Goal: Book appointment/travel/reservation

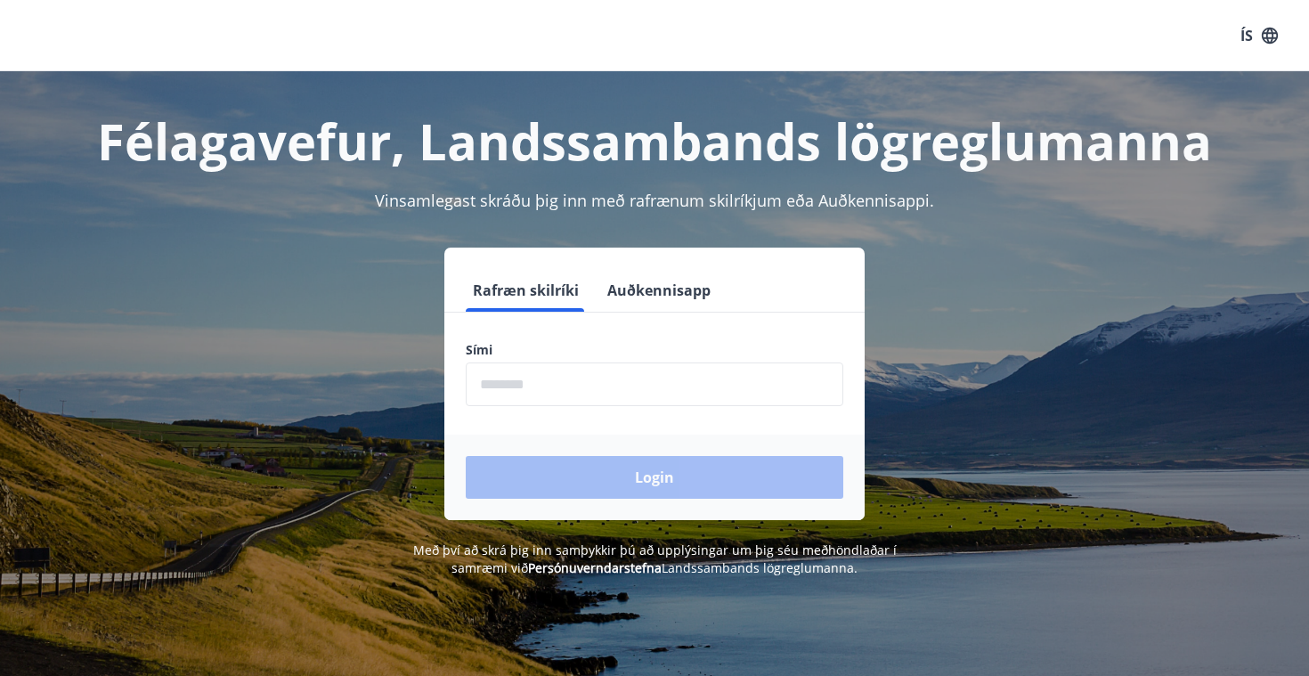
click at [583, 395] on input "phone" at bounding box center [654, 384] width 377 height 44
type input "********"
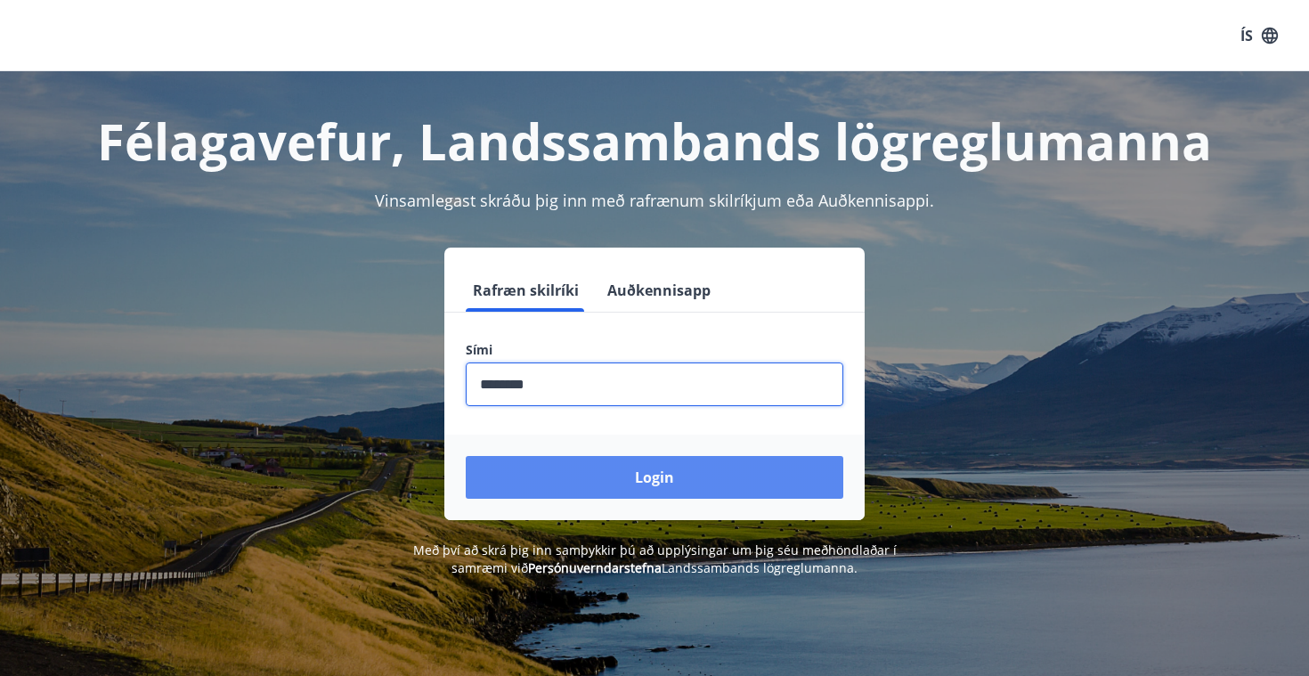
click at [619, 480] on button "Login" at bounding box center [654, 477] width 377 height 43
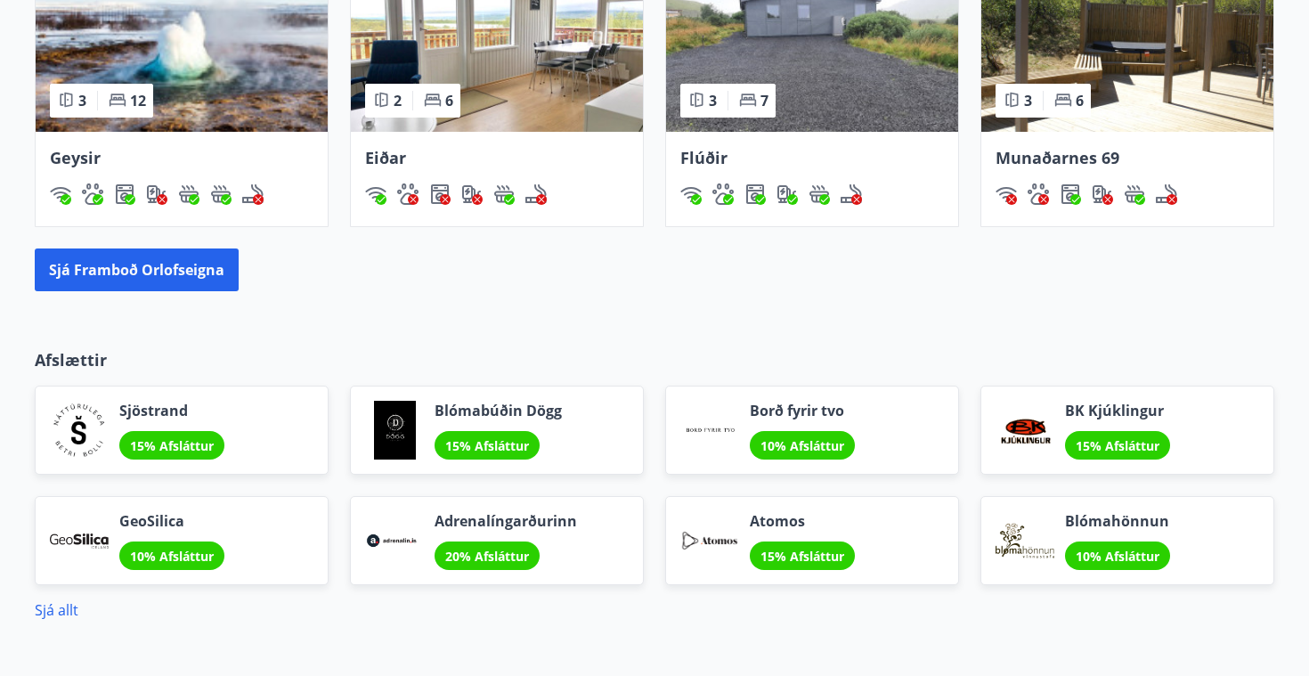
scroll to position [1544, 0]
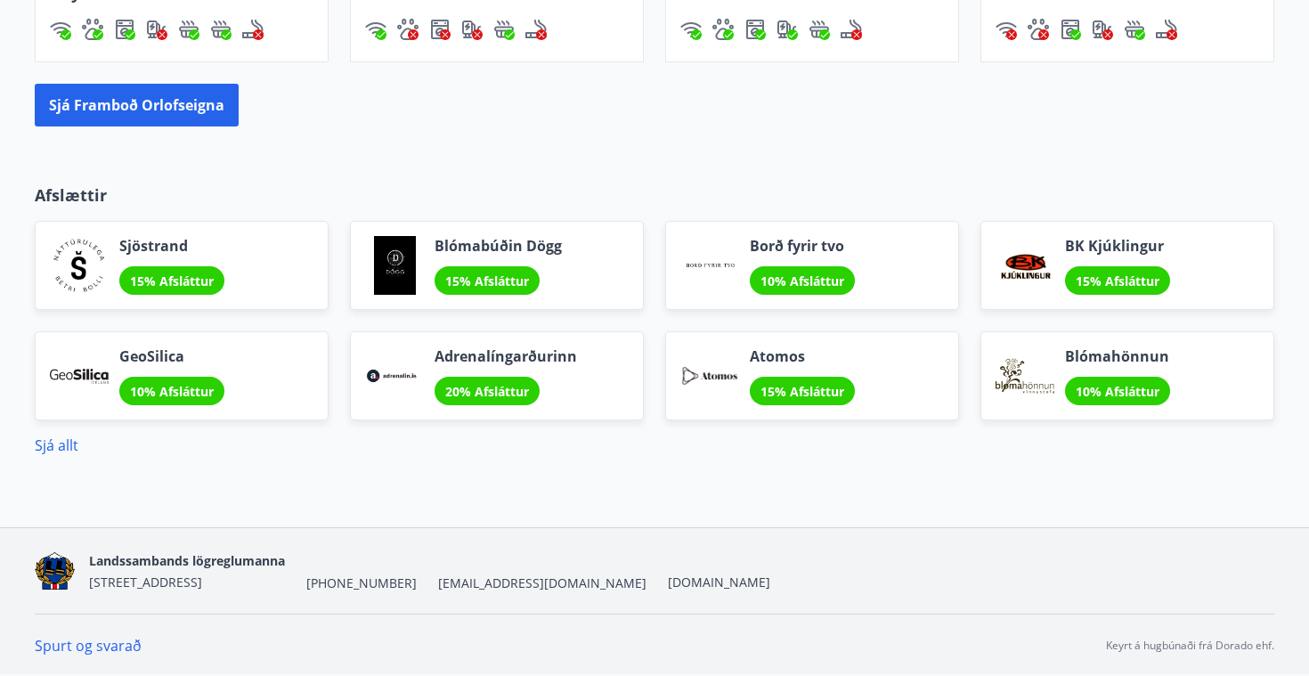
click at [585, 349] on div "Adrenalíngarðurinn 20% Afsláttur" at bounding box center [497, 375] width 294 height 89
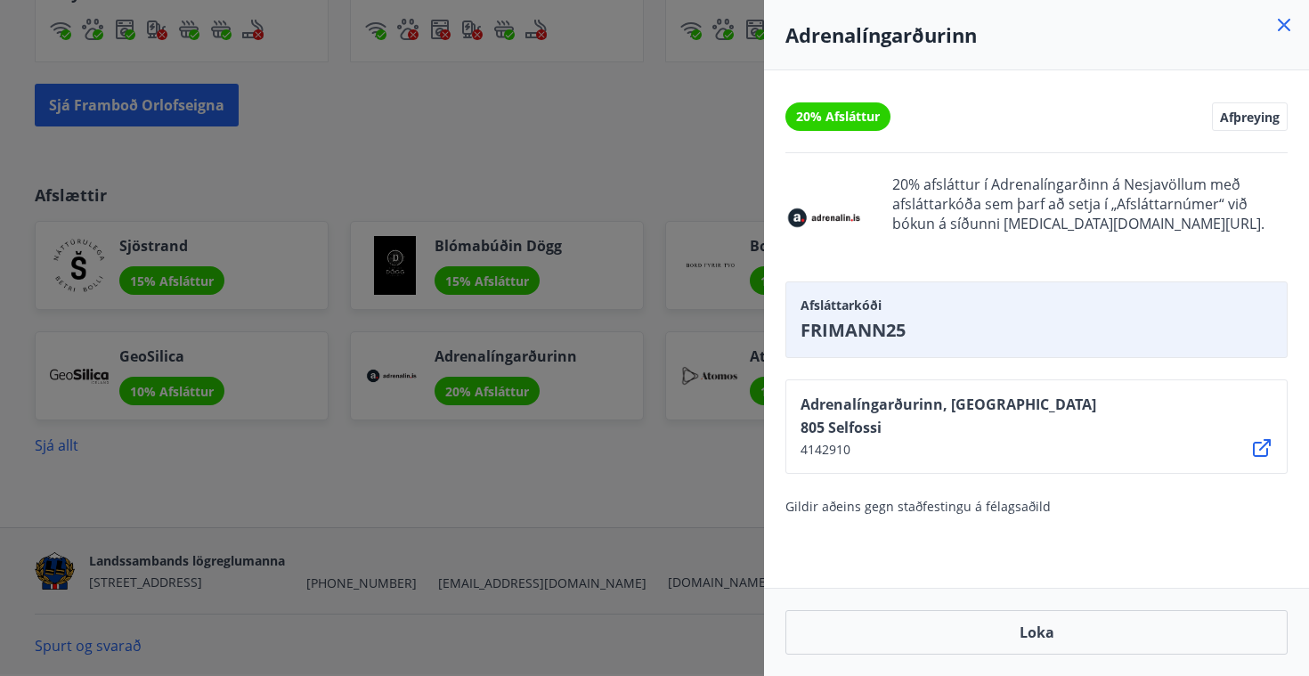
click at [637, 115] on div at bounding box center [654, 338] width 1309 height 676
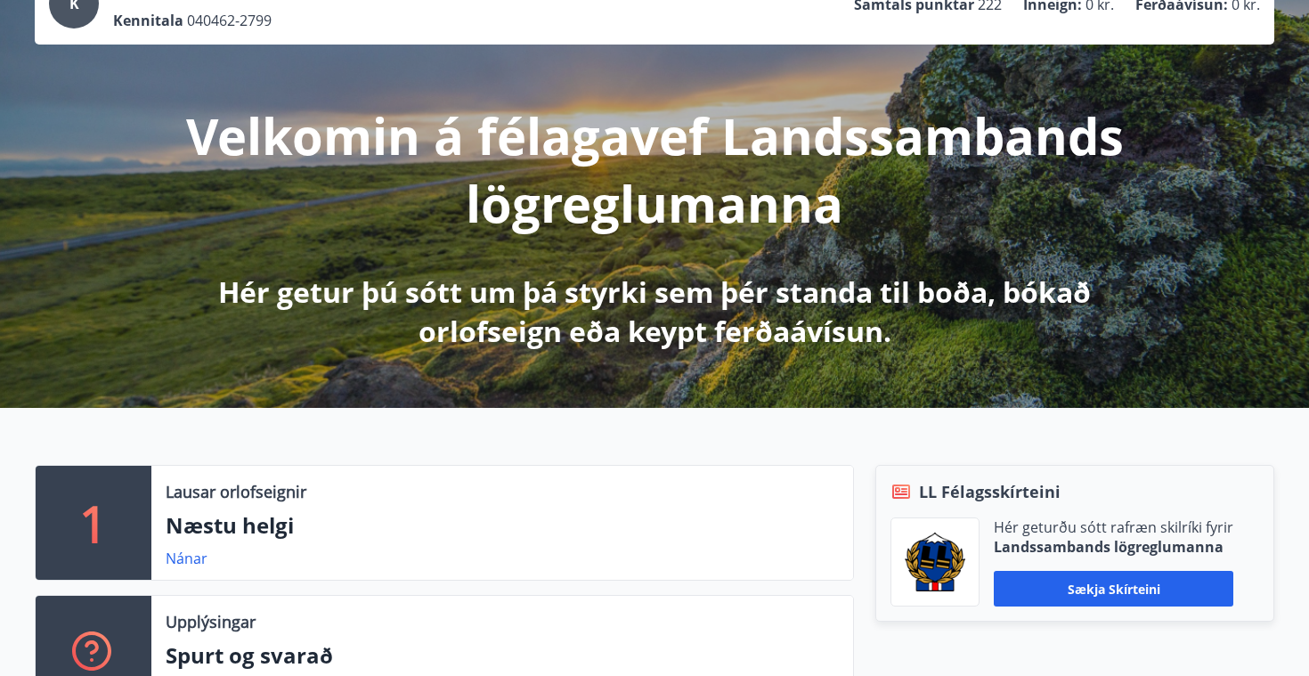
scroll to position [0, 0]
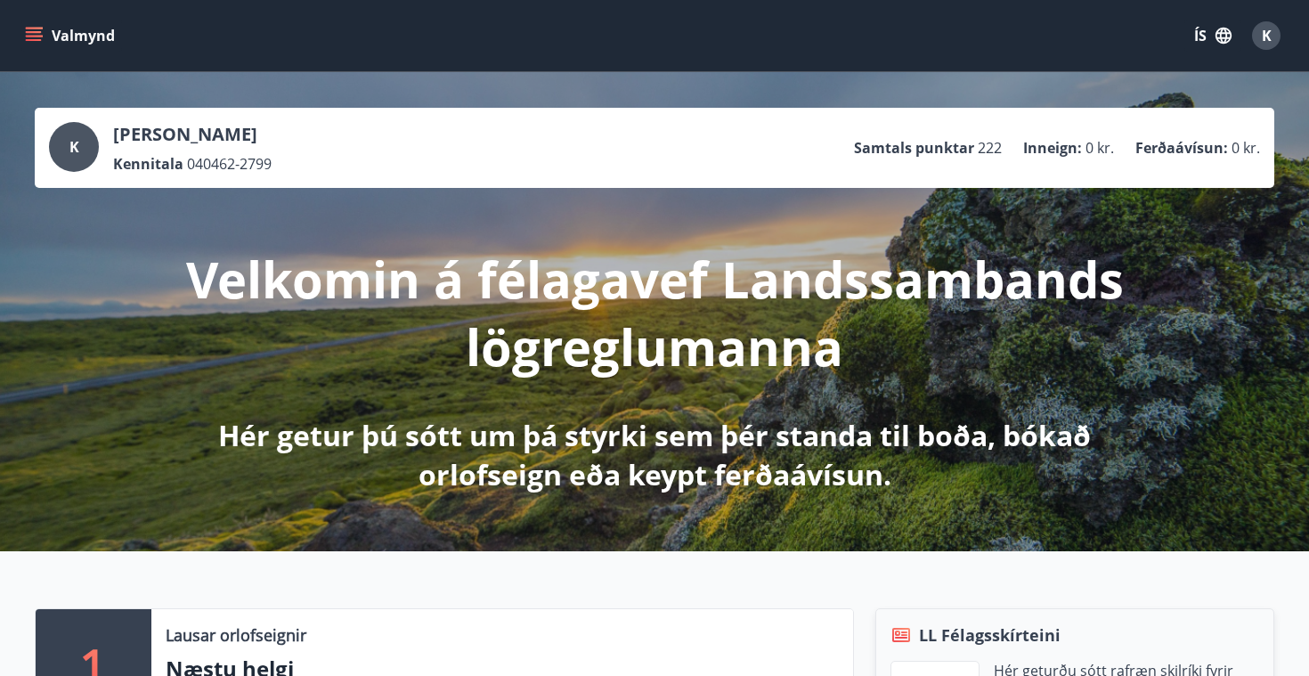
click at [28, 34] on icon "menu" at bounding box center [34, 36] width 18 height 18
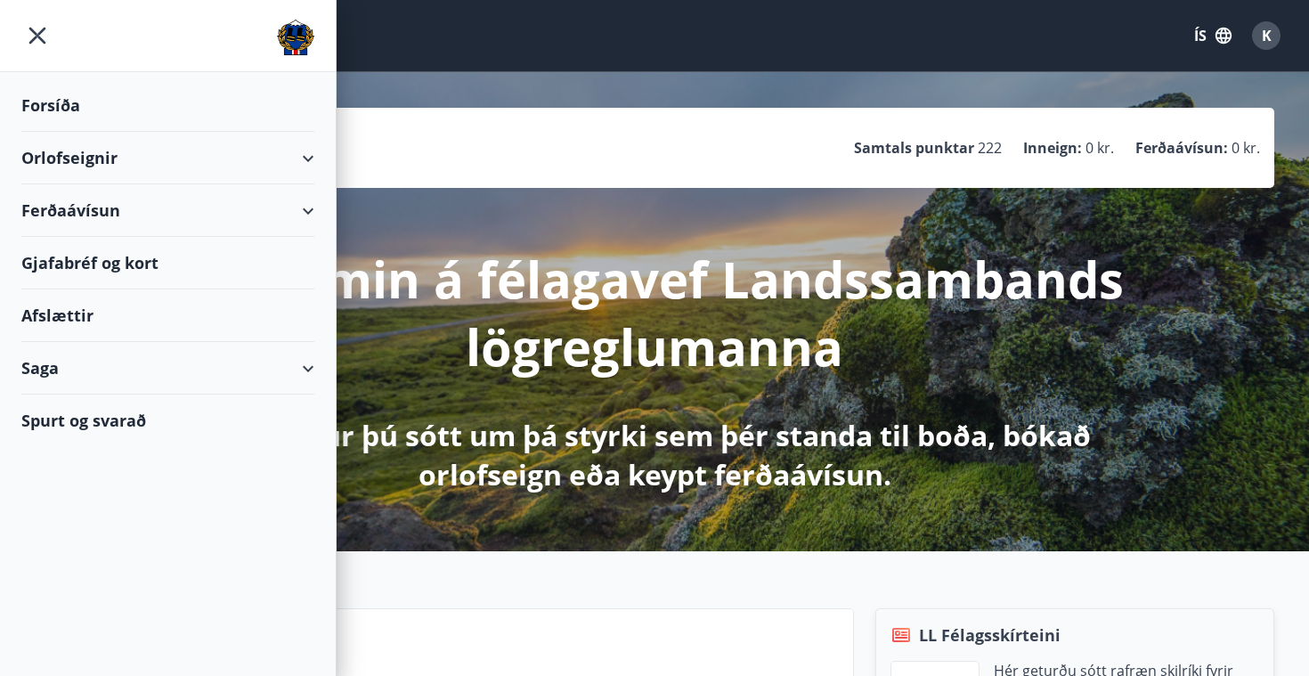
click at [143, 215] on div "Ferðaávísun" at bounding box center [167, 210] width 293 height 53
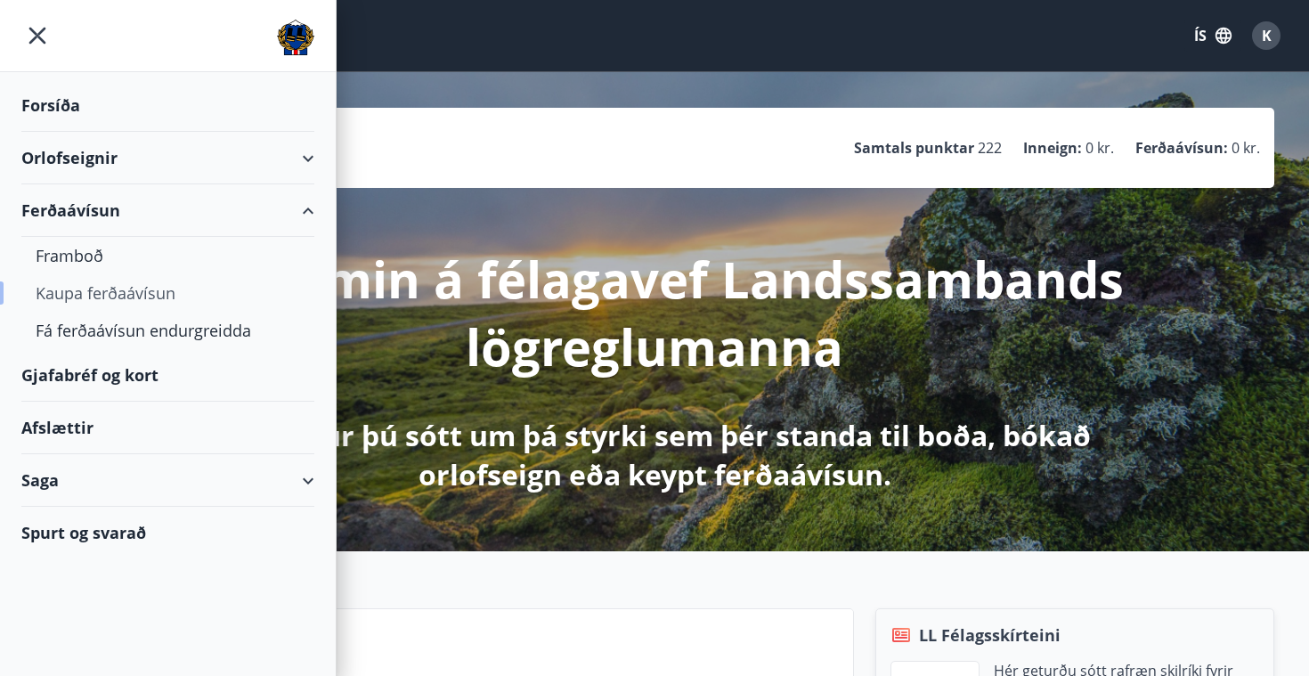
click at [138, 286] on div "Kaupa ferðaávísun" at bounding box center [168, 292] width 264 height 37
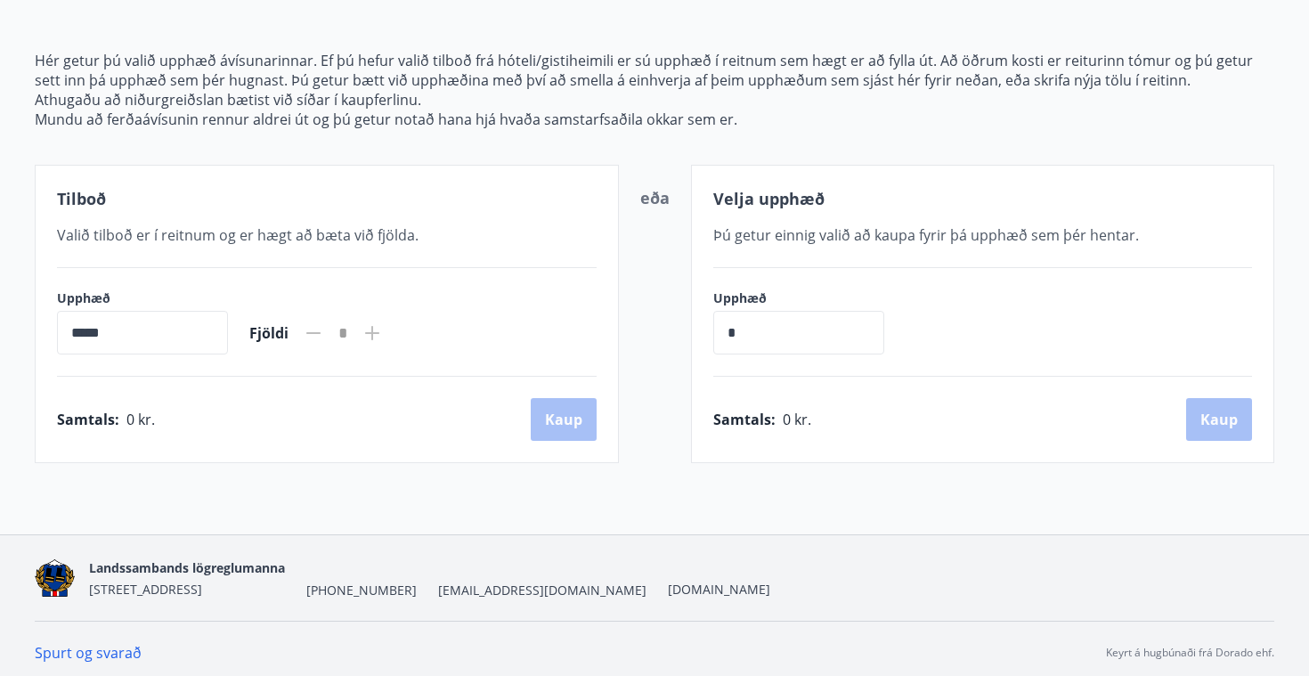
scroll to position [204, 0]
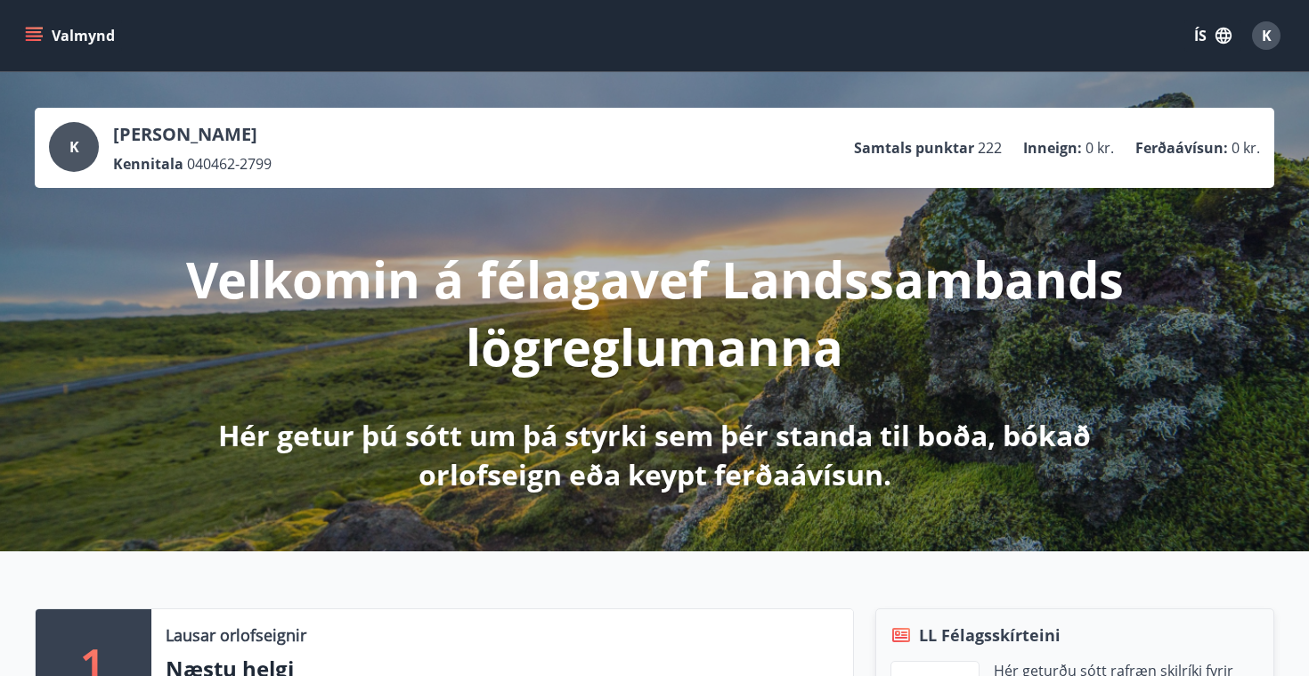
click at [38, 29] on icon "menu" at bounding box center [34, 36] width 18 height 18
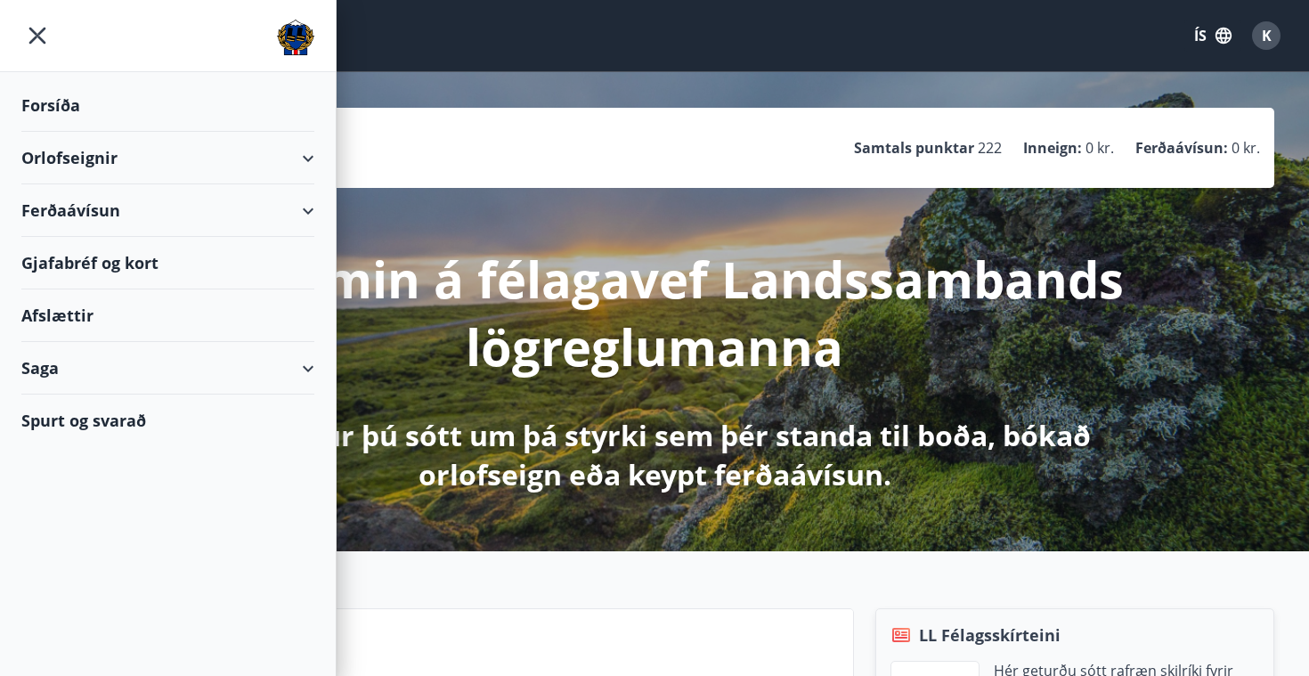
click at [118, 214] on div "Ferðaávísun" at bounding box center [167, 210] width 293 height 53
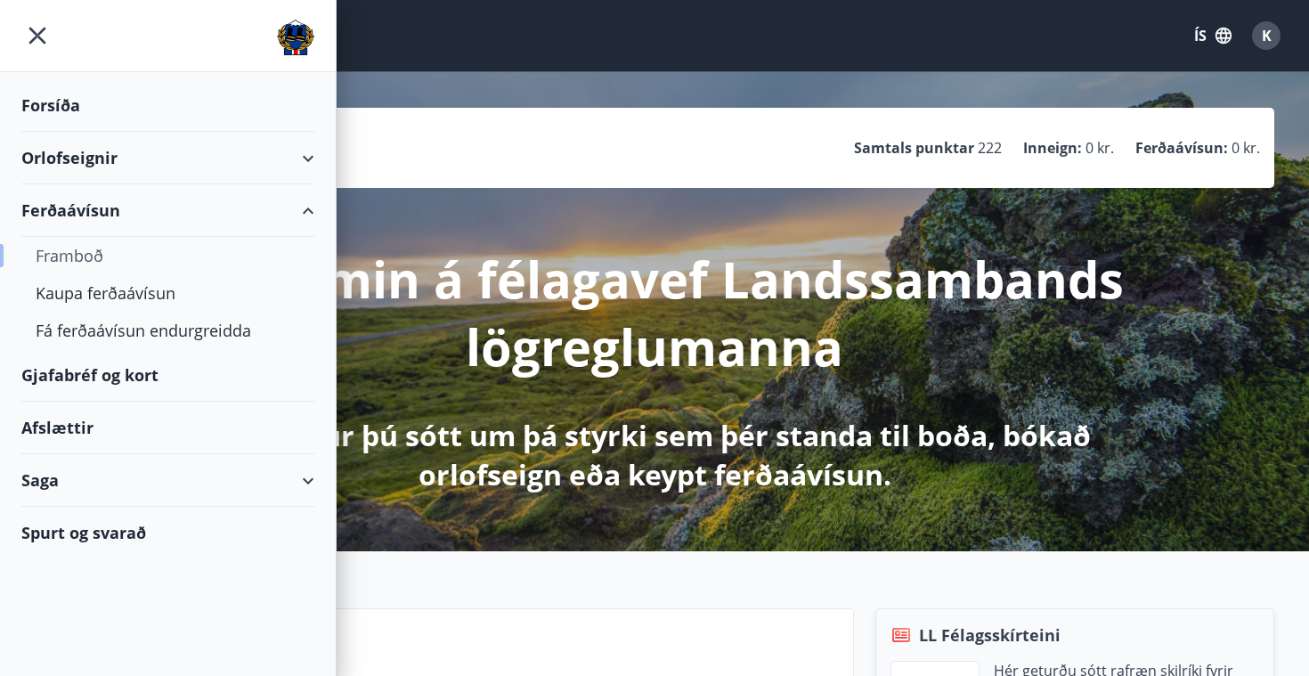
click at [95, 250] on div "Framboð" at bounding box center [168, 255] width 264 height 37
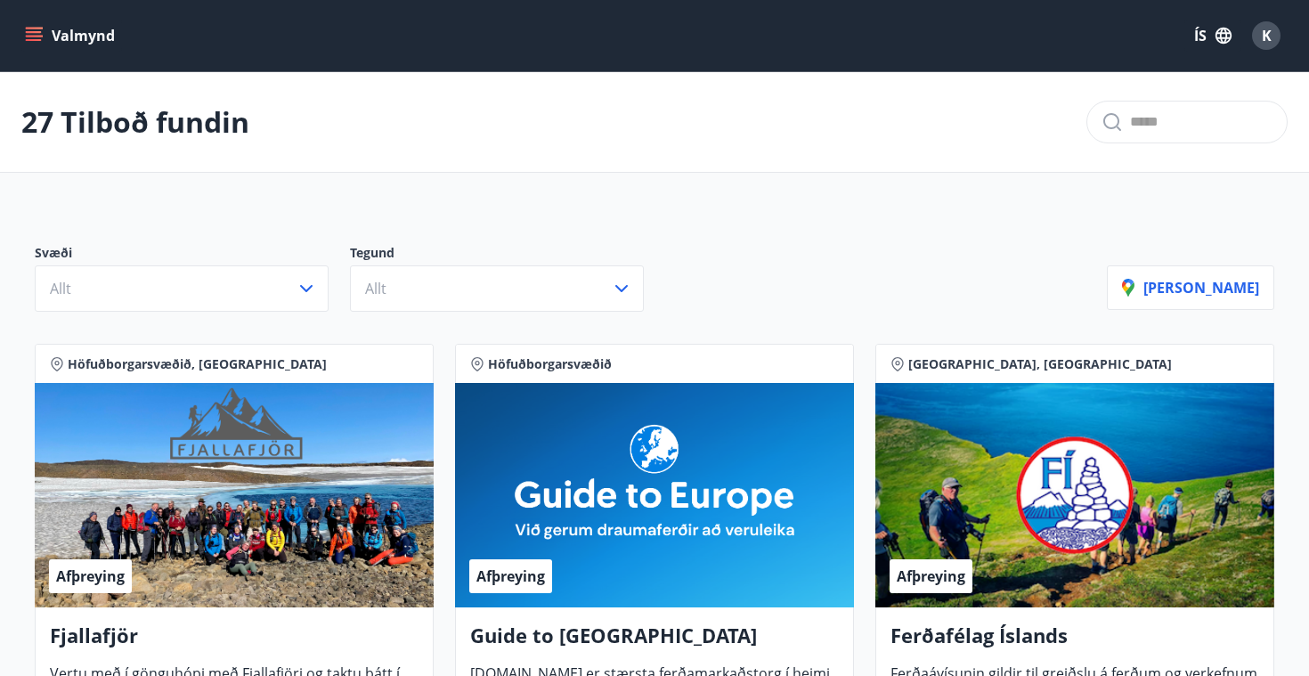
click at [33, 31] on icon "menu" at bounding box center [34, 32] width 16 height 2
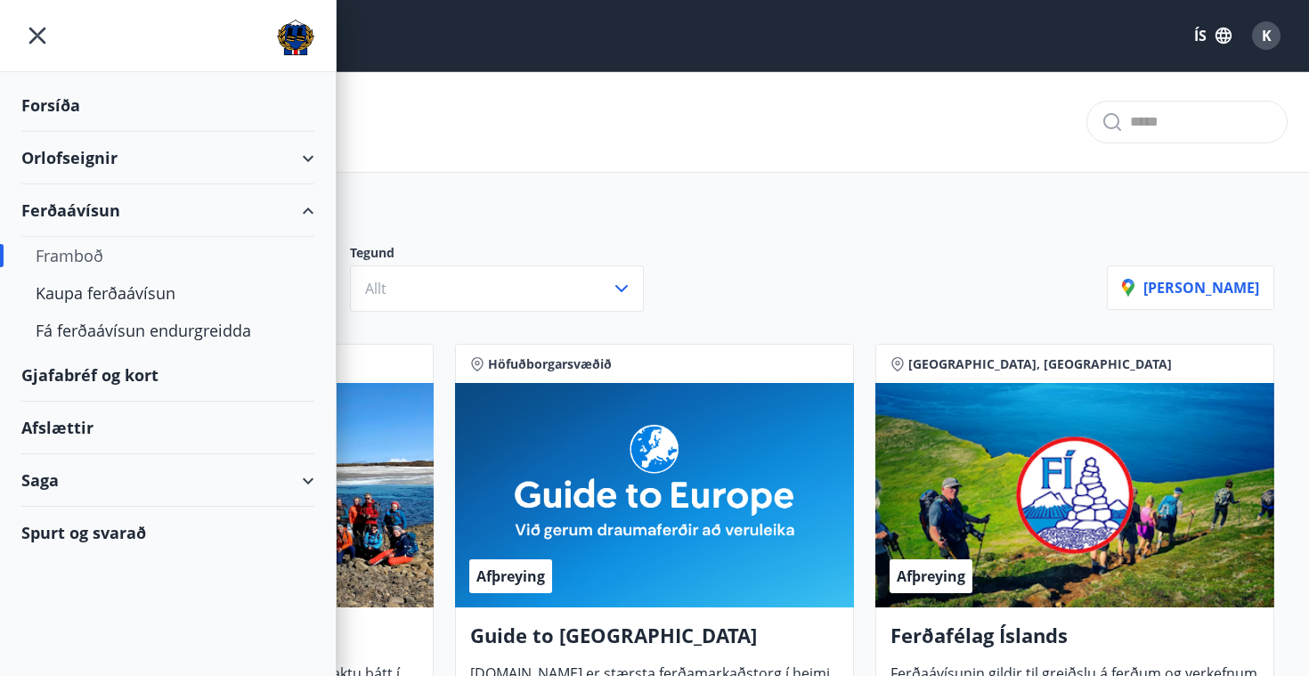
click at [127, 368] on div "Gjafabréf og kort" at bounding box center [167, 375] width 293 height 53
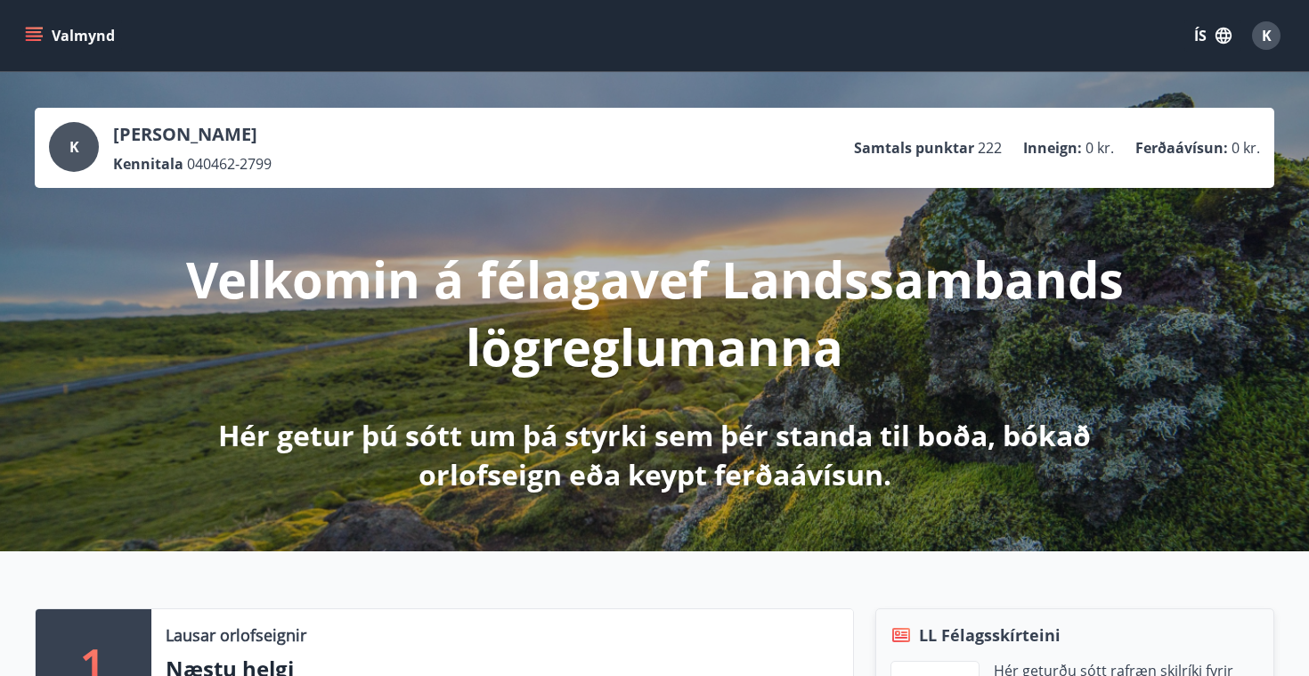
click at [37, 28] on icon "menu" at bounding box center [36, 29] width 20 height 2
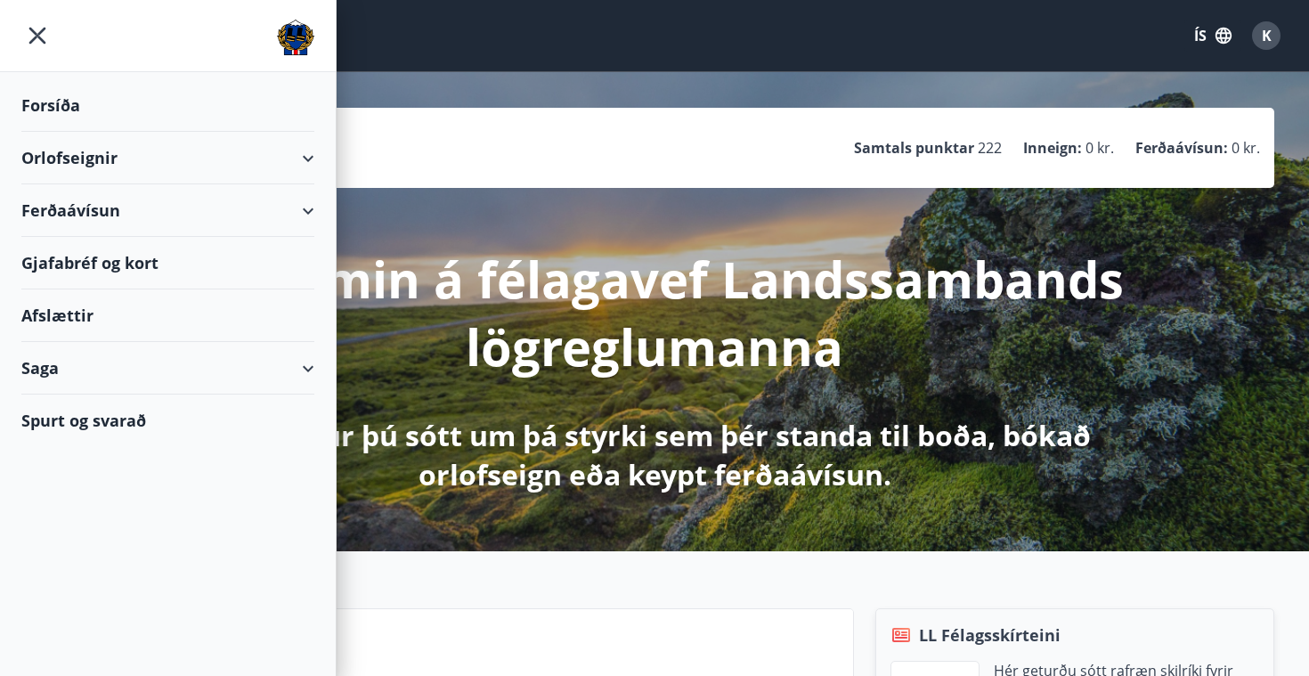
click at [70, 162] on div "Orlofseignir" at bounding box center [167, 158] width 293 height 53
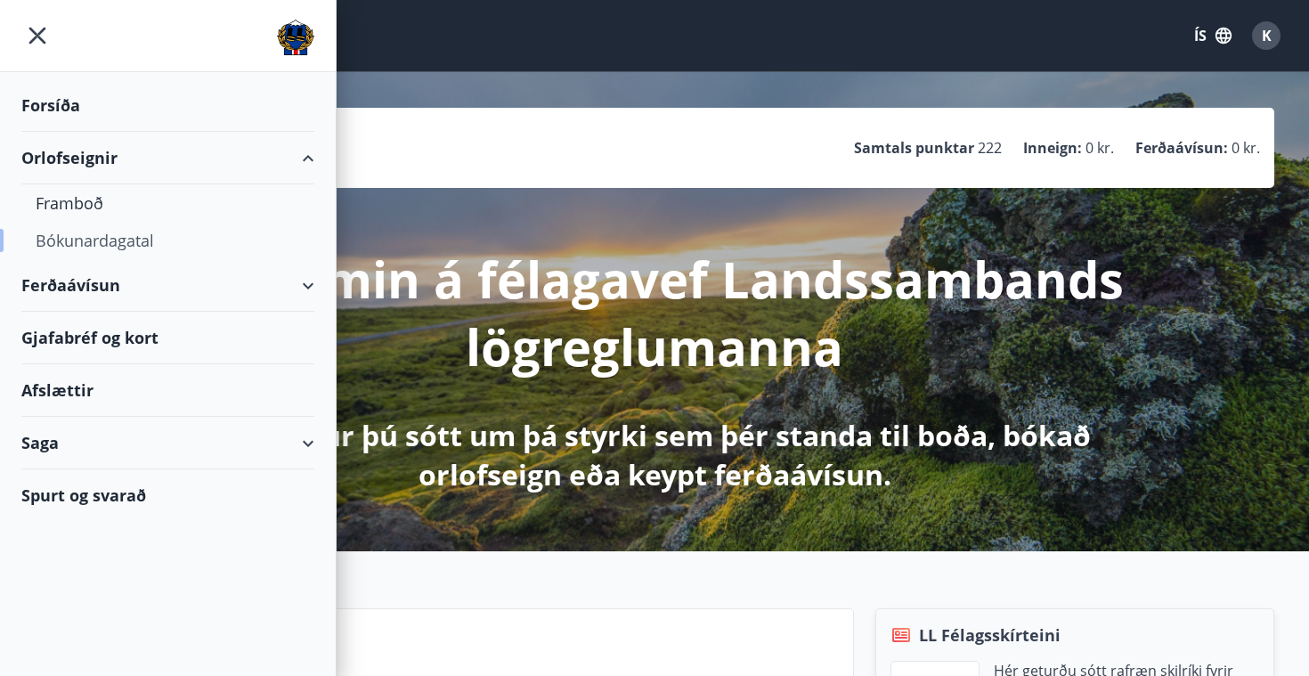
click at [83, 239] on div "Bókunardagatal" at bounding box center [168, 240] width 264 height 37
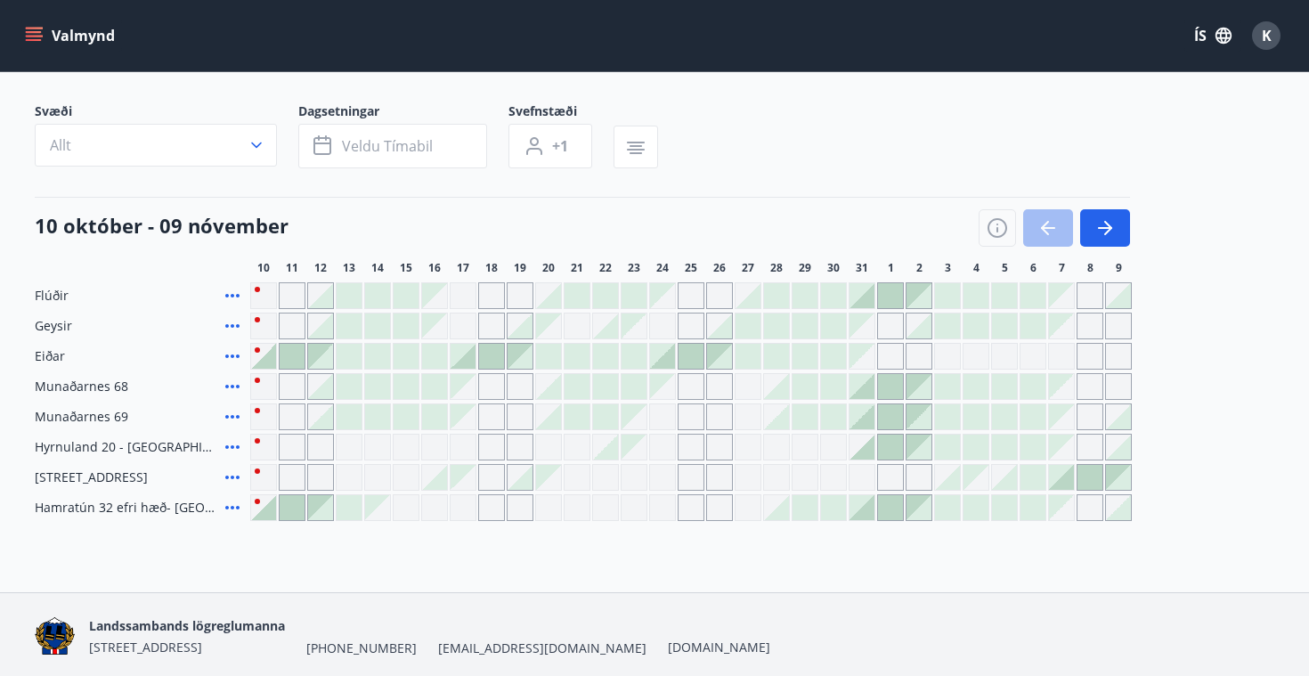
scroll to position [106, 0]
click at [884, 438] on div at bounding box center [890, 446] width 25 height 25
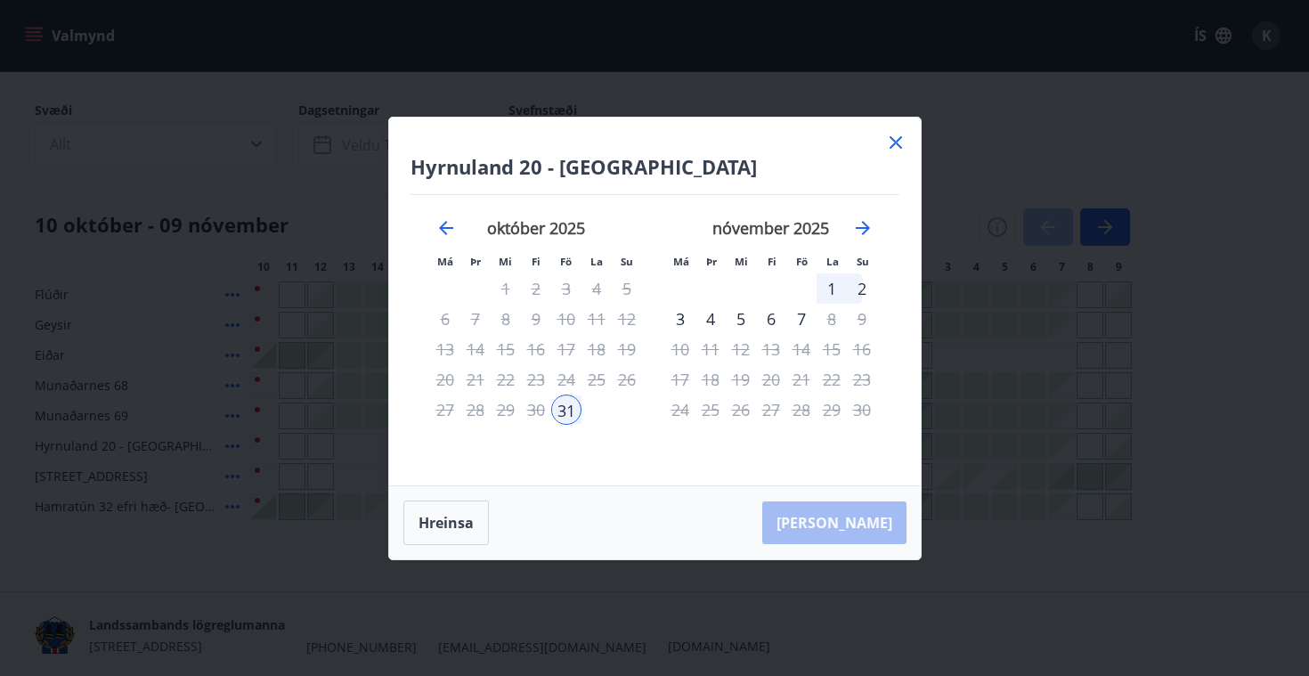
click at [864, 286] on div "2" at bounding box center [862, 288] width 30 height 30
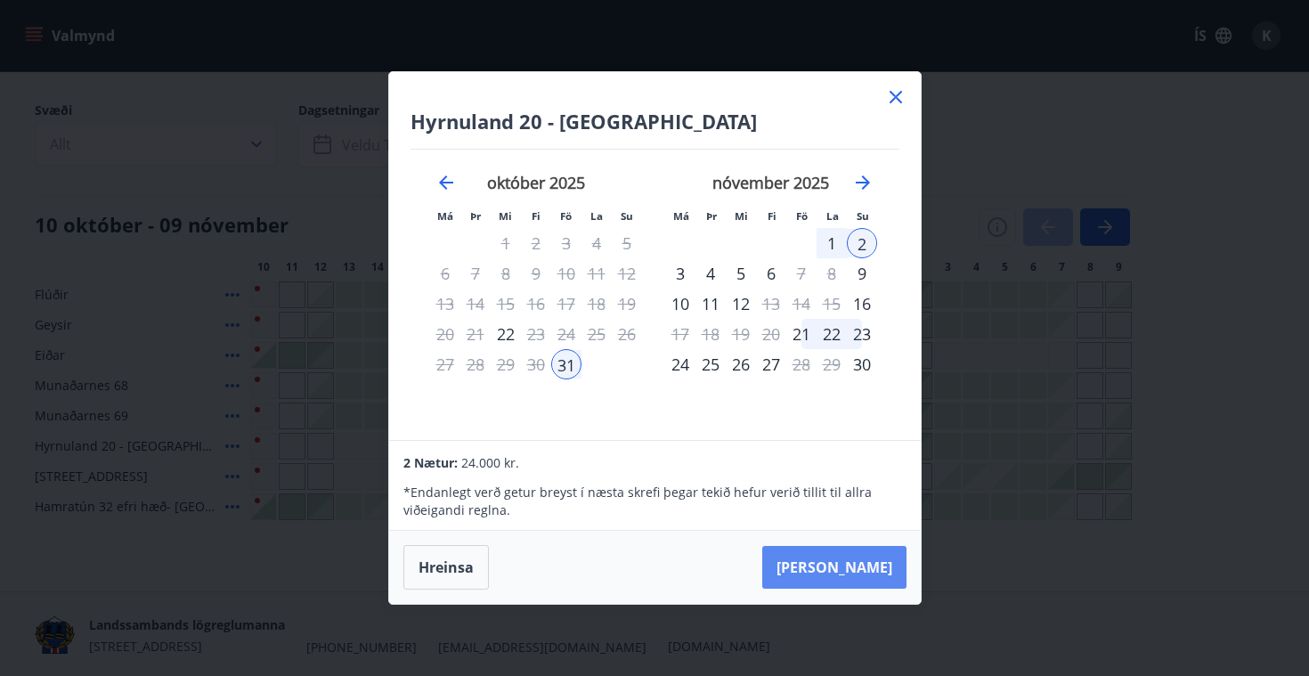
click at [866, 564] on button "Taka Frá" at bounding box center [834, 567] width 144 height 43
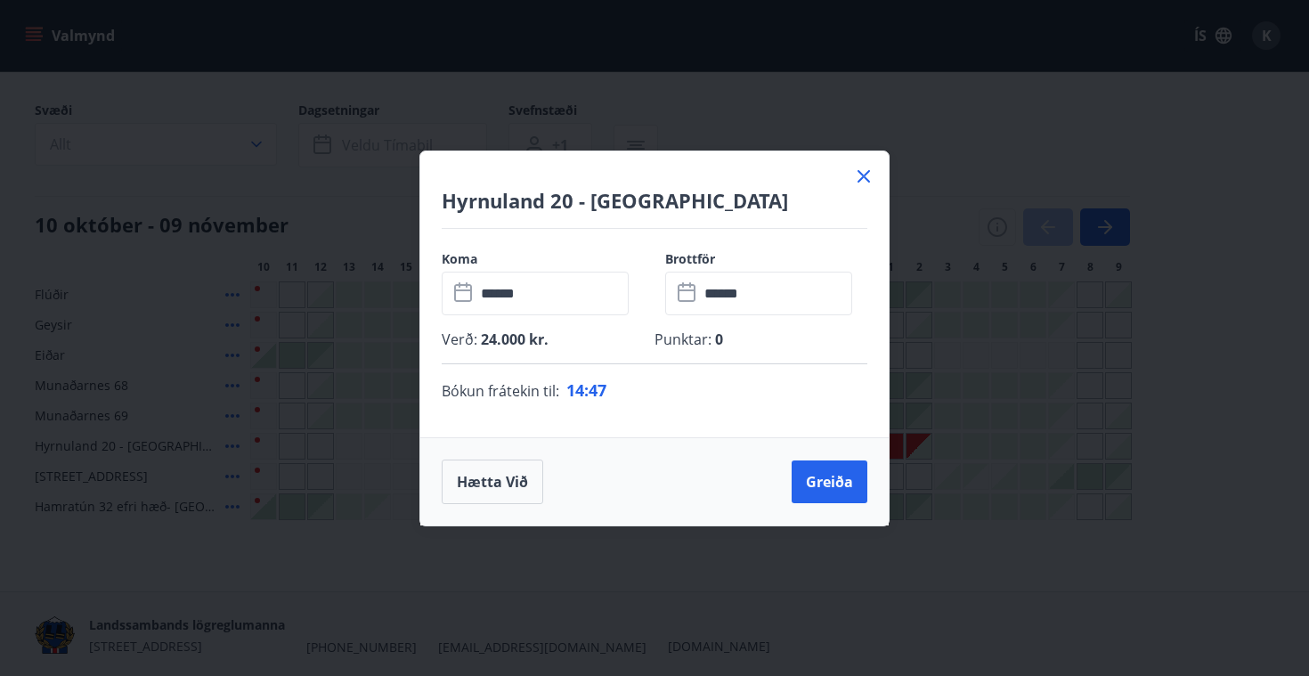
click at [863, 172] on icon at bounding box center [863, 176] width 21 height 21
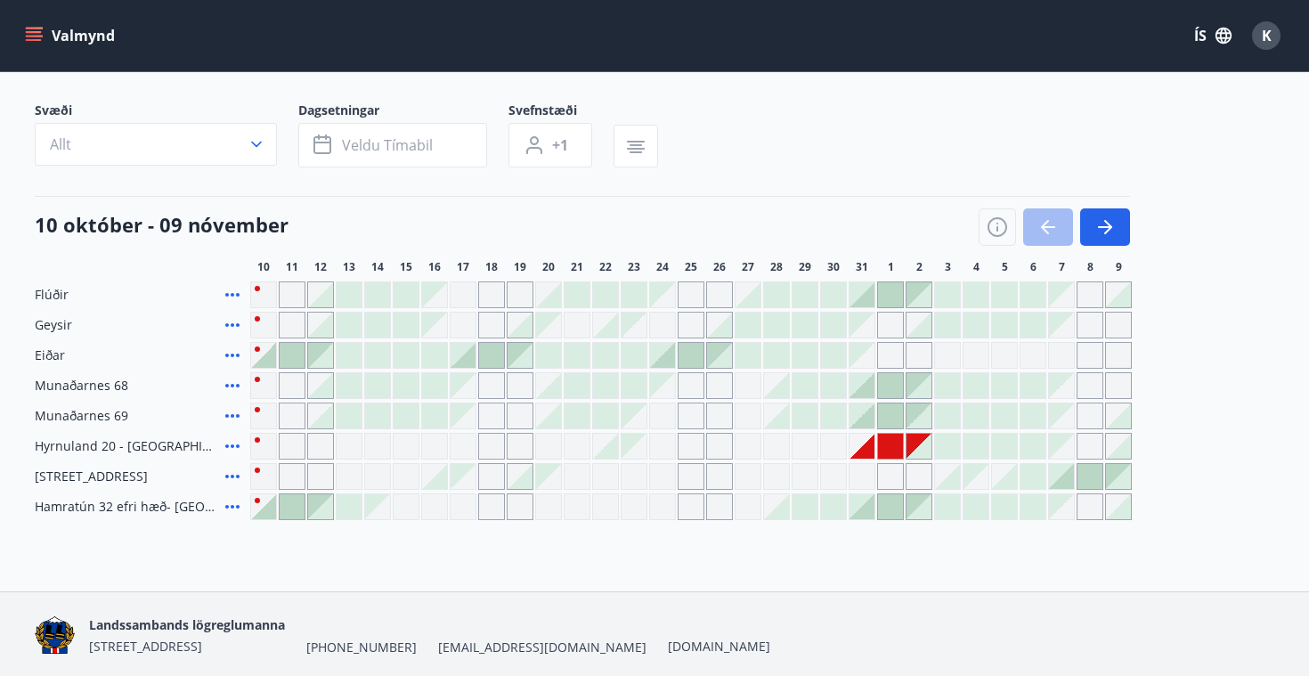
click at [885, 444] on div at bounding box center [890, 446] width 25 height 25
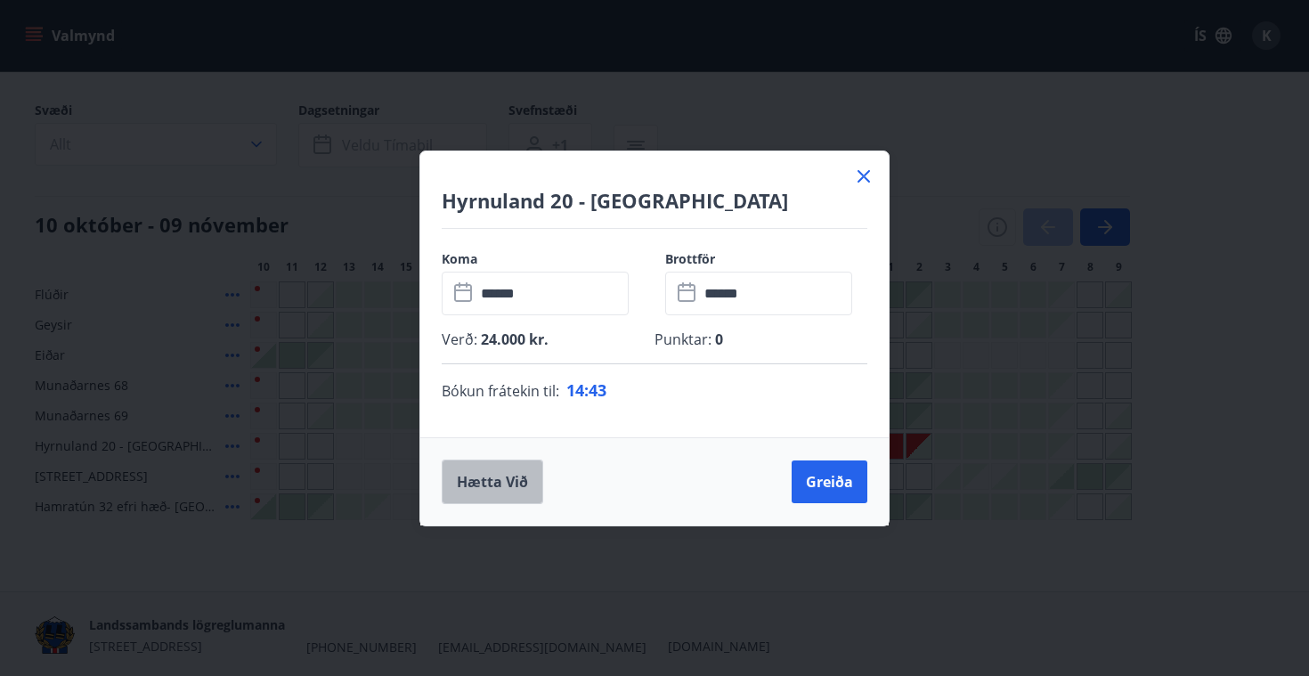
click at [492, 481] on button "Hætta við" at bounding box center [492, 481] width 101 height 45
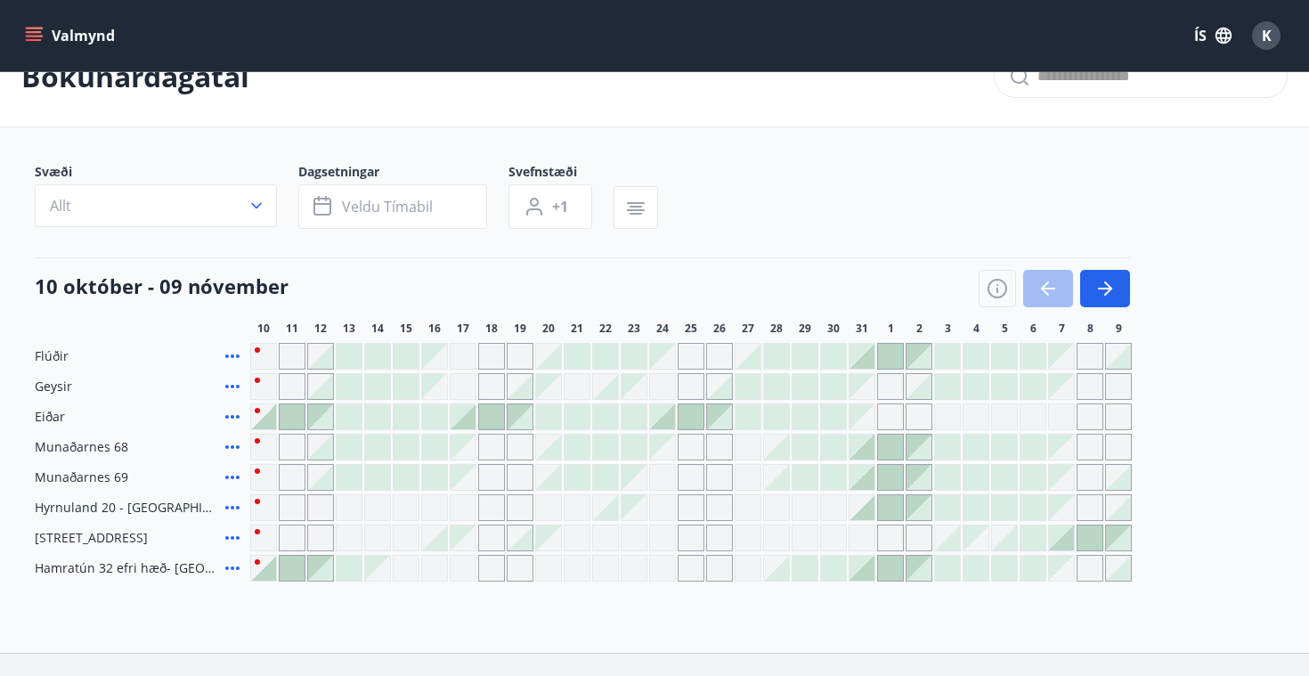
scroll to position [0, 0]
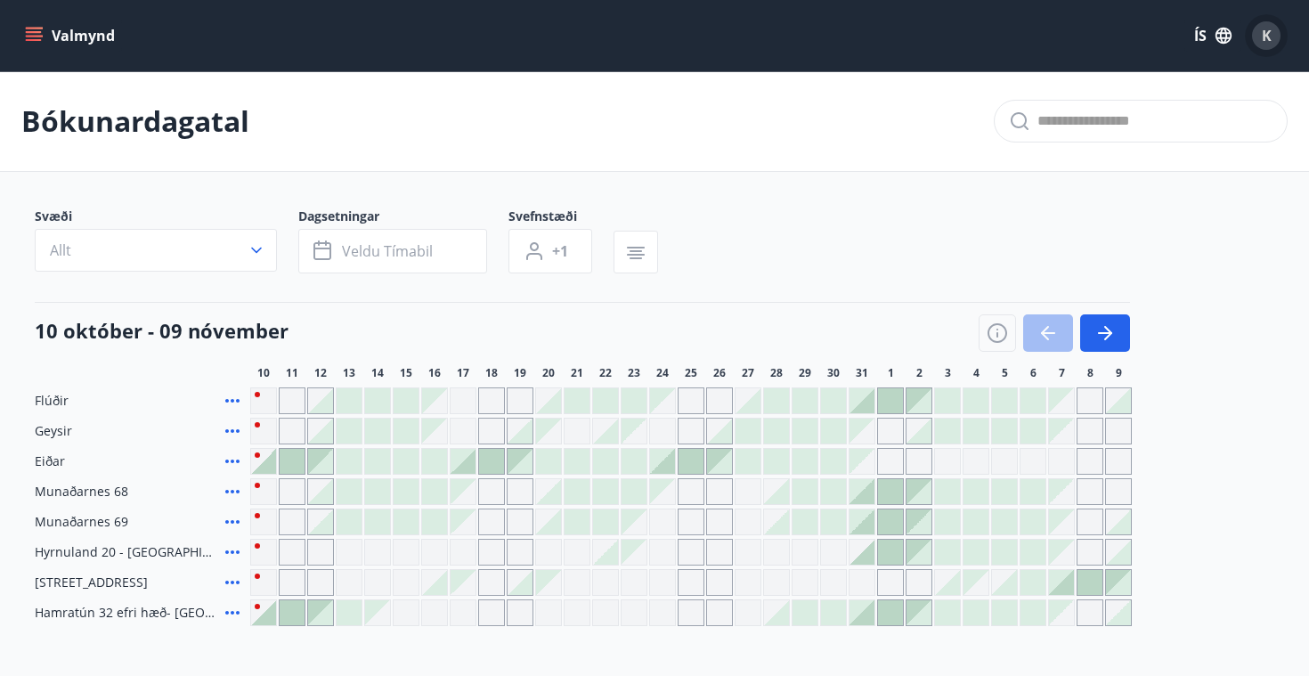
click at [1268, 34] on span "K" at bounding box center [1267, 36] width 10 height 20
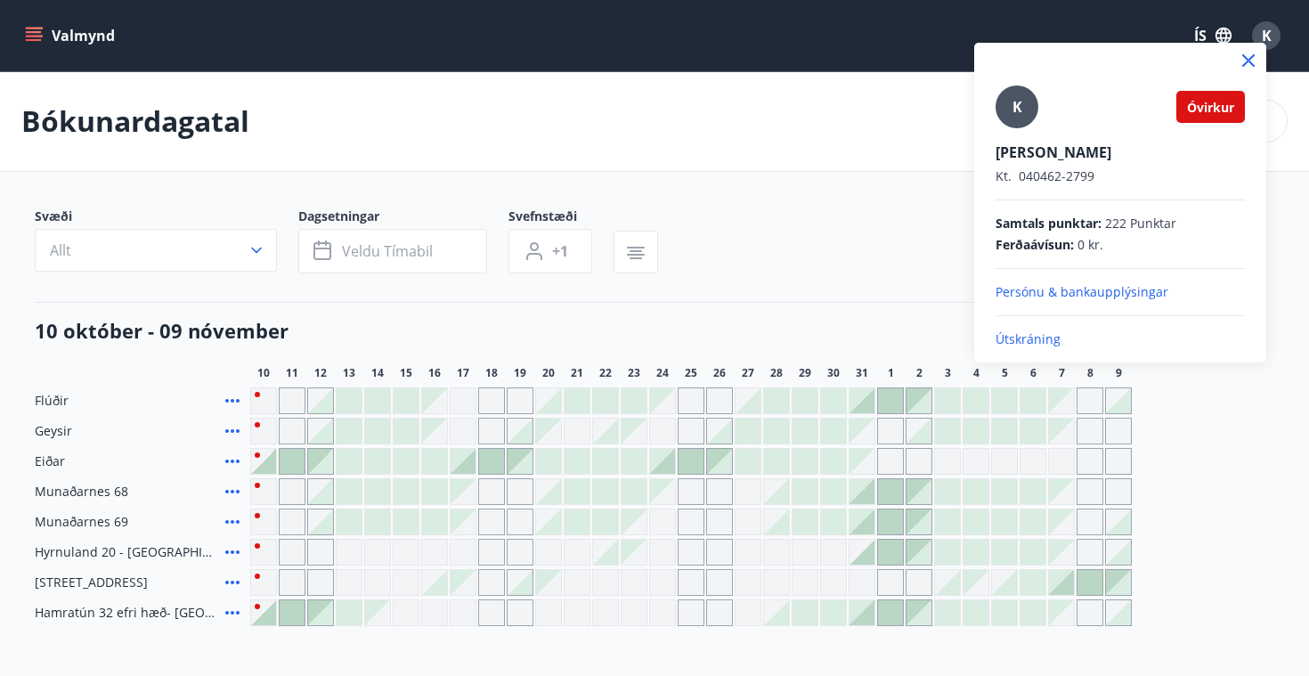
click at [1043, 336] on p "Útskráning" at bounding box center [1119, 339] width 249 height 18
